Goal: Task Accomplishment & Management: Manage account settings

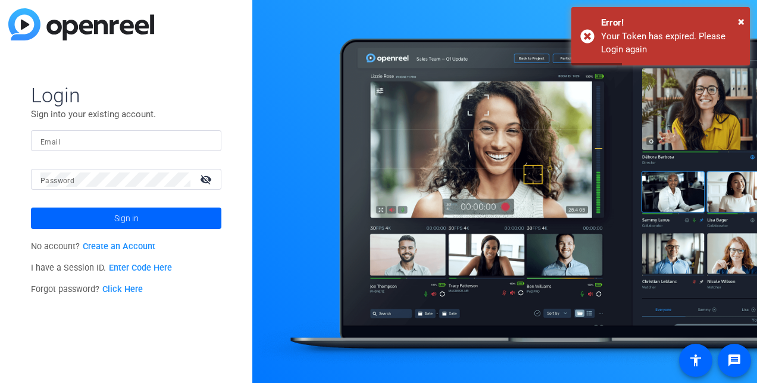
click at [186, 141] on input "Email" at bounding box center [125, 141] width 171 height 14
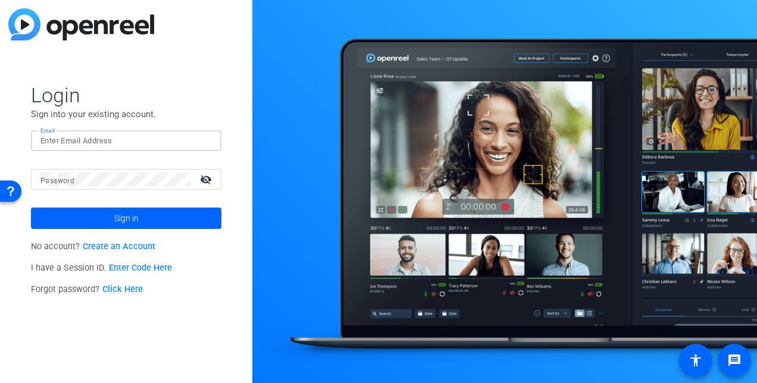
type input "[EMAIL_ADDRESS][DOMAIN_NAME]"
click at [210, 179] on mat-icon "visibility_off" at bounding box center [207, 179] width 29 height 17
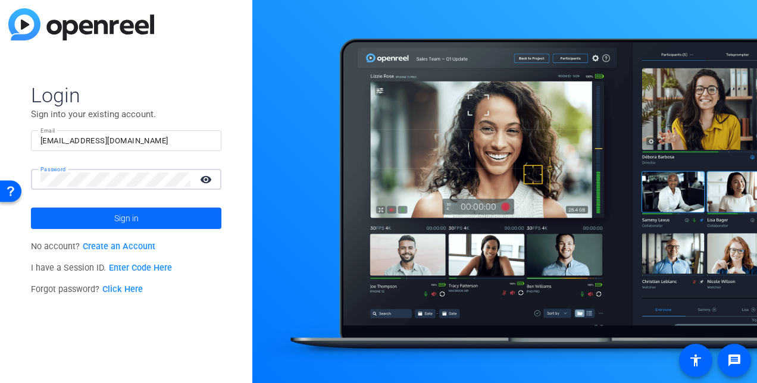
click at [167, 216] on span at bounding box center [126, 218] width 191 height 29
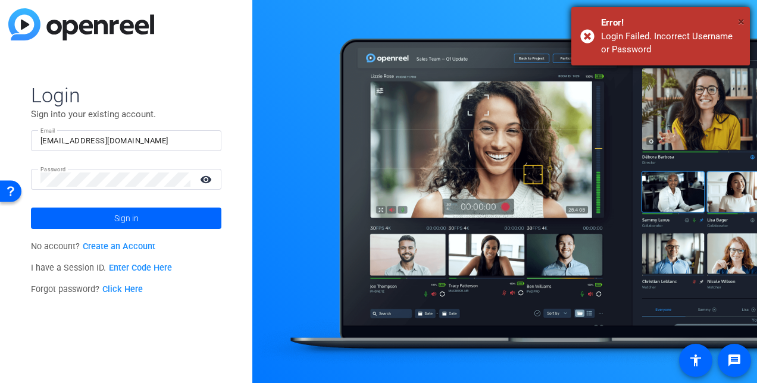
click at [738, 21] on span "×" at bounding box center [741, 21] width 7 height 14
